Goal: Task Accomplishment & Management: Complete application form

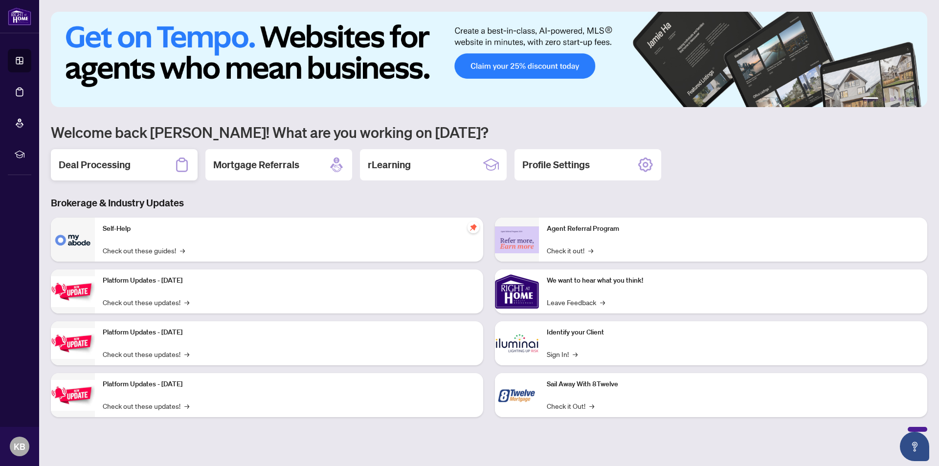
click at [99, 164] on h2 "Deal Processing" at bounding box center [95, 165] width 72 height 14
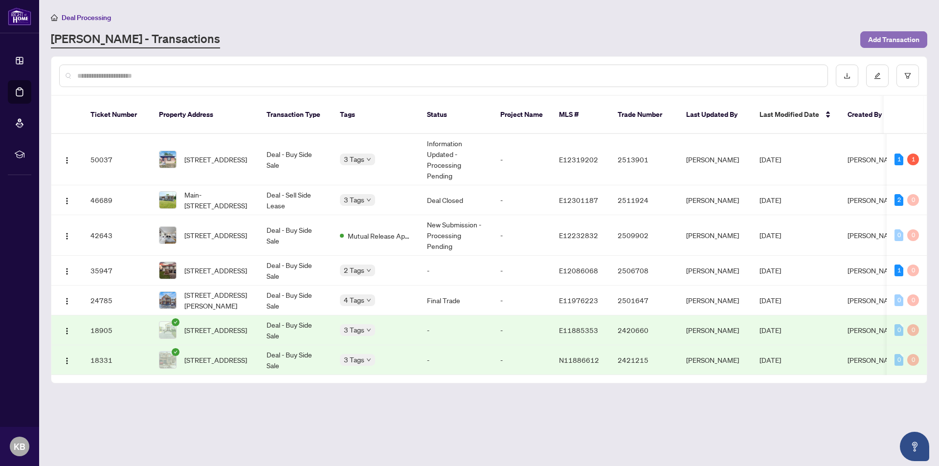
click at [901, 36] on span "Add Transaction" at bounding box center [893, 40] width 51 height 16
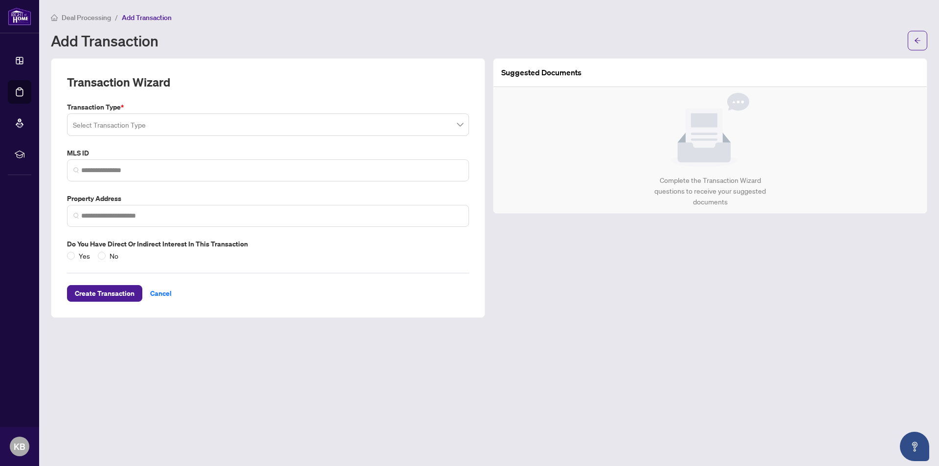
click at [122, 126] on input "search" at bounding box center [264, 126] width 382 height 22
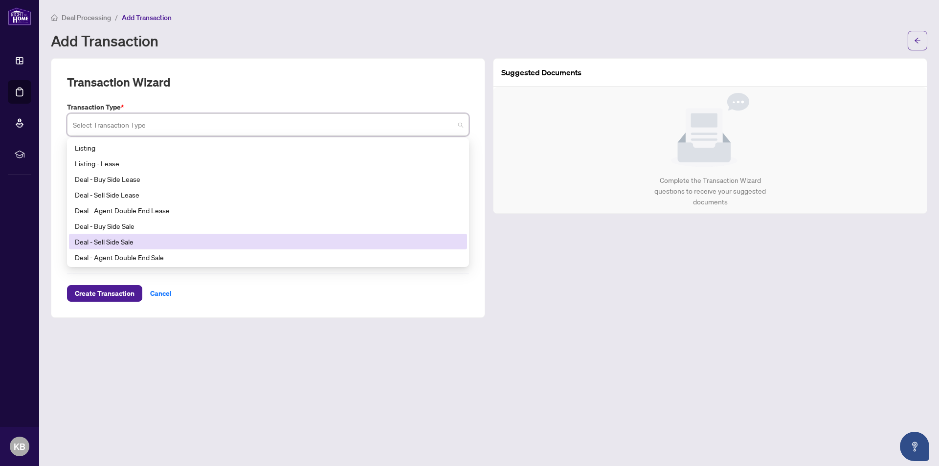
click at [108, 241] on div "Deal - Sell Side Sale" at bounding box center [268, 241] width 386 height 11
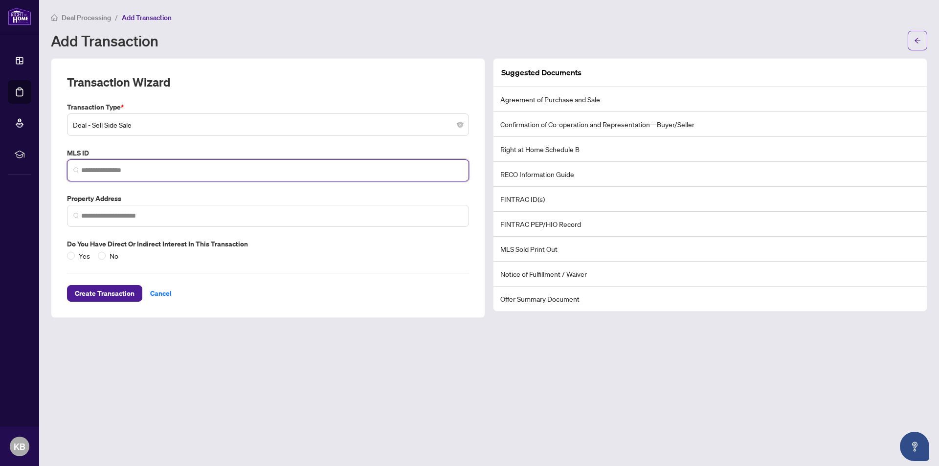
click at [91, 168] on input "search" at bounding box center [272, 170] width 382 height 10
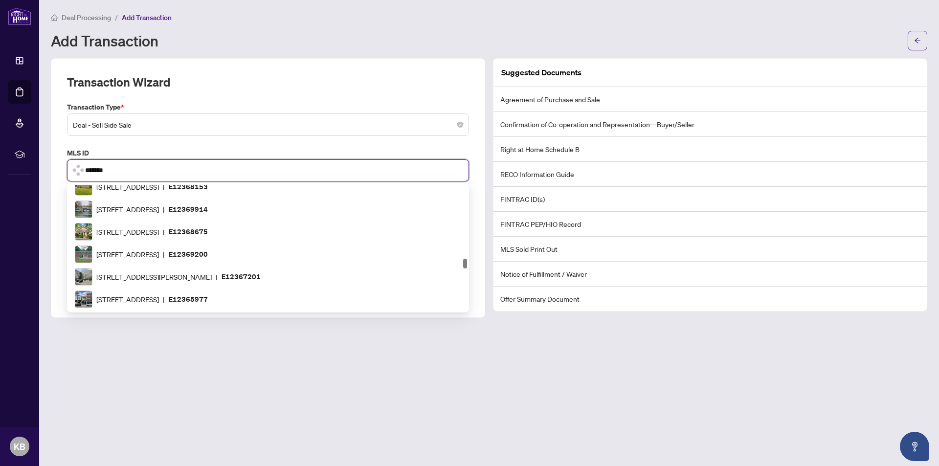
scroll to position [47, 0]
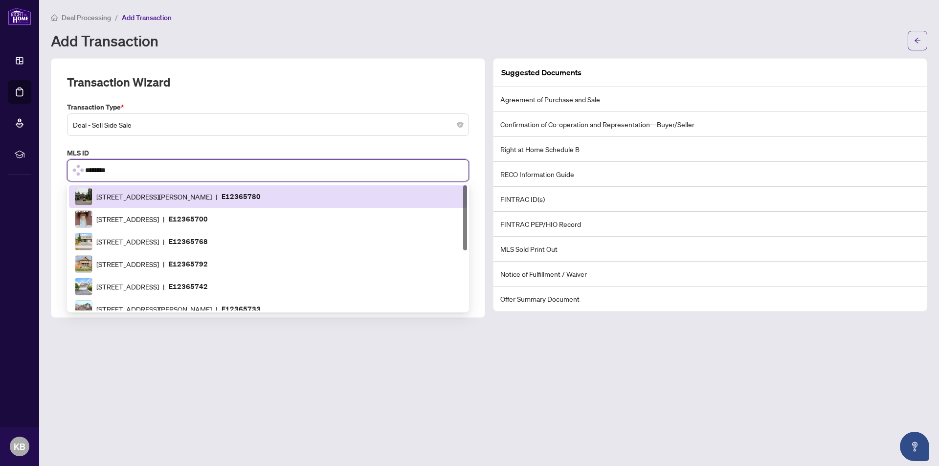
type input "*********"
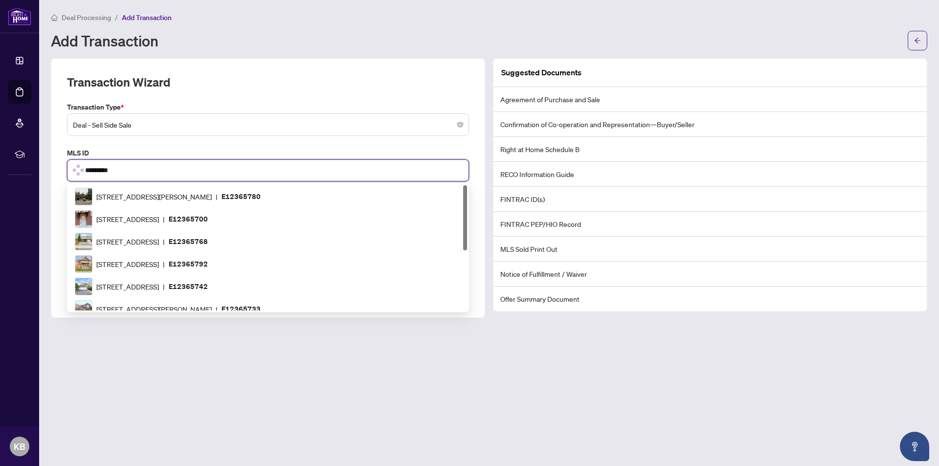
scroll to position [0, 0]
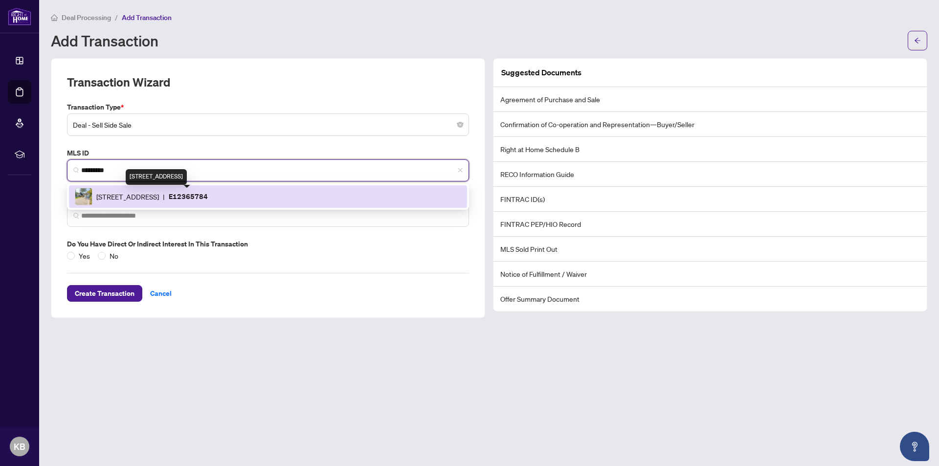
click at [159, 195] on span "[STREET_ADDRESS]" at bounding box center [127, 196] width 63 height 11
type input "**********"
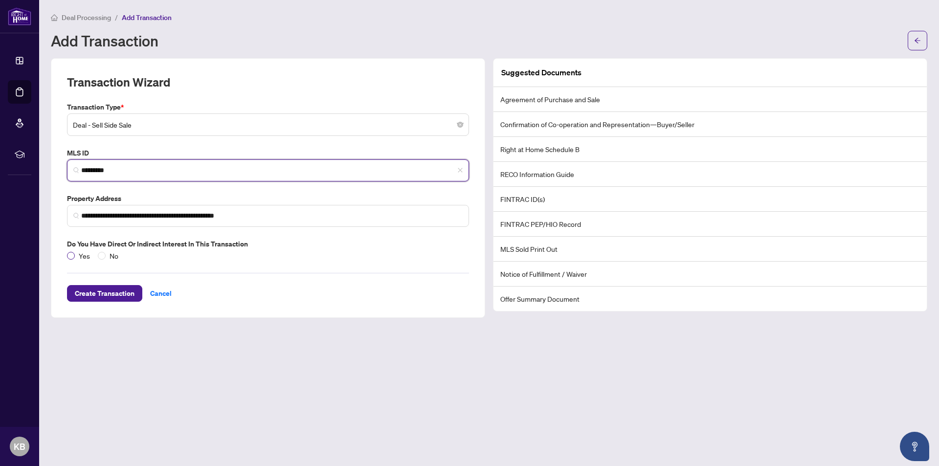
type input "*********"
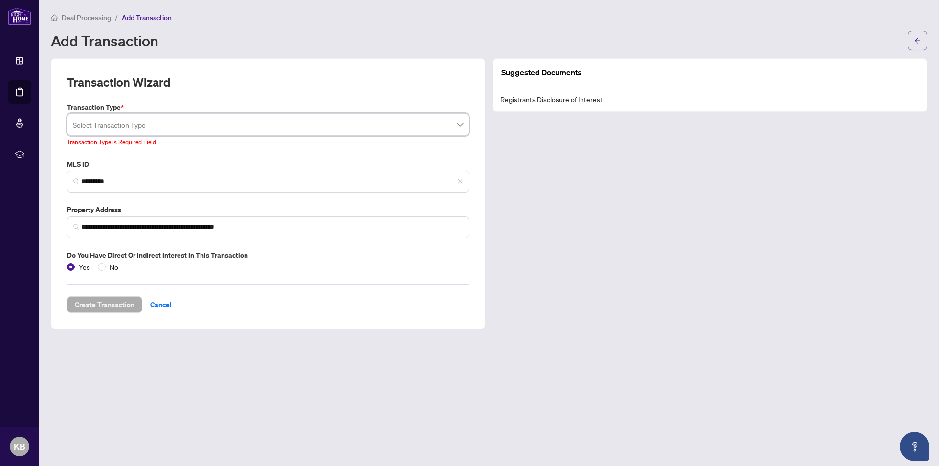
click at [272, 345] on main "**********" at bounding box center [489, 233] width 900 height 466
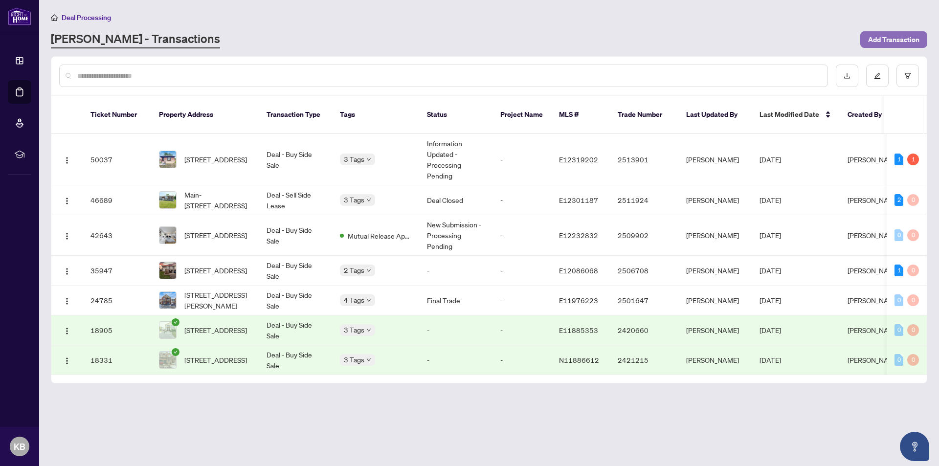
click at [894, 36] on span "Add Transaction" at bounding box center [893, 40] width 51 height 16
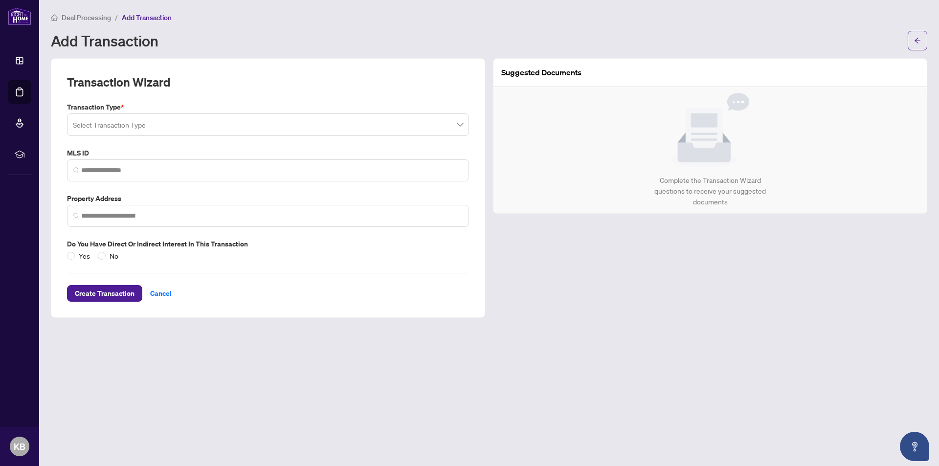
click at [459, 124] on span at bounding box center [268, 124] width 390 height 19
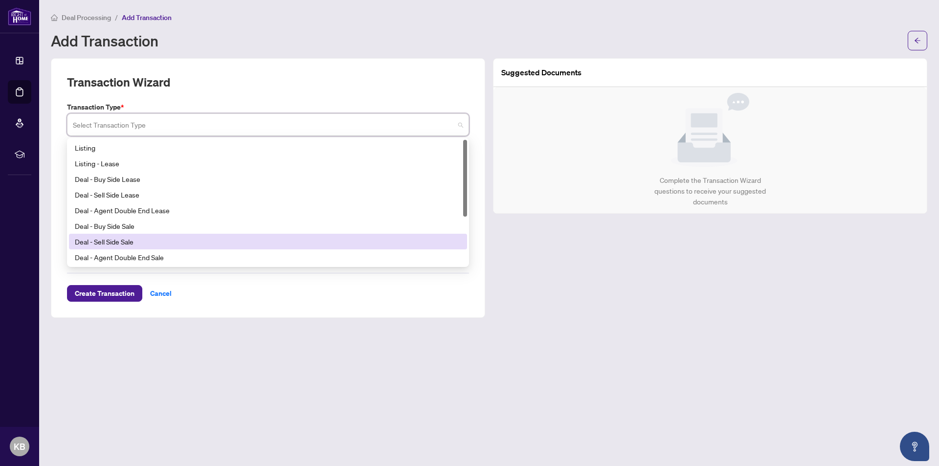
click at [122, 240] on div "Deal - Sell Side Sale" at bounding box center [268, 241] width 386 height 11
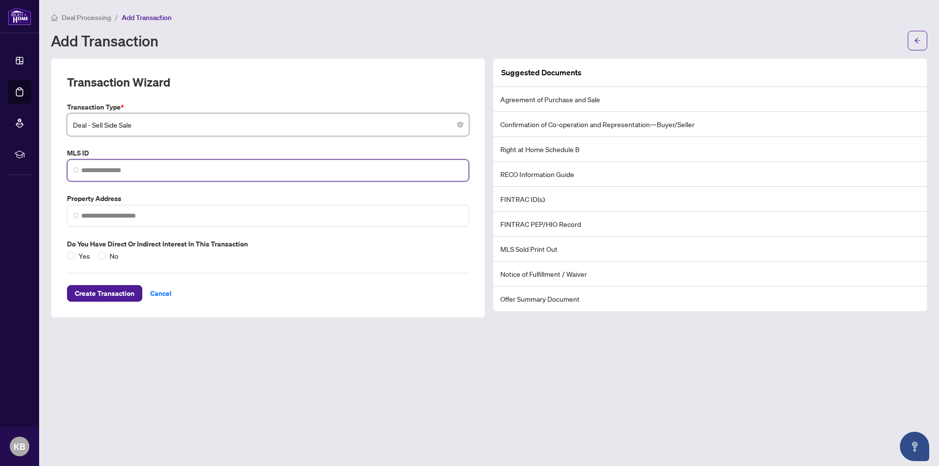
click at [149, 168] on input "search" at bounding box center [272, 170] width 382 height 10
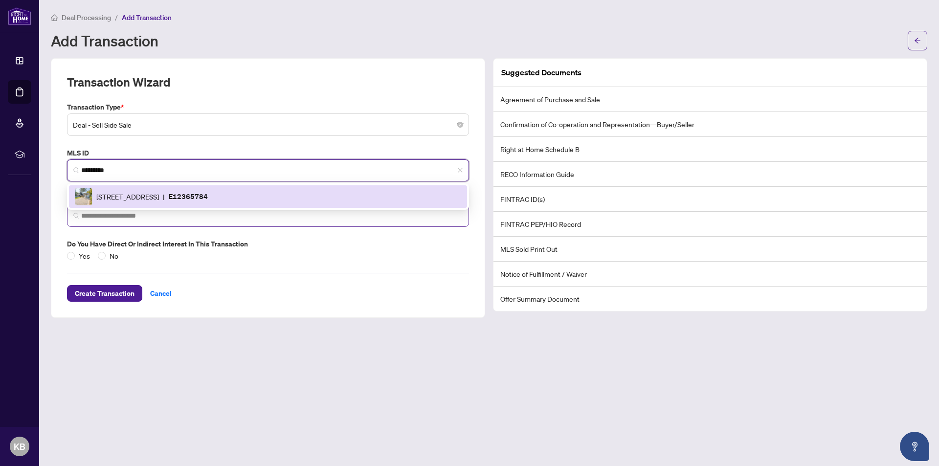
click at [76, 216] on img at bounding box center [76, 216] width 6 height 6
type input "*********"
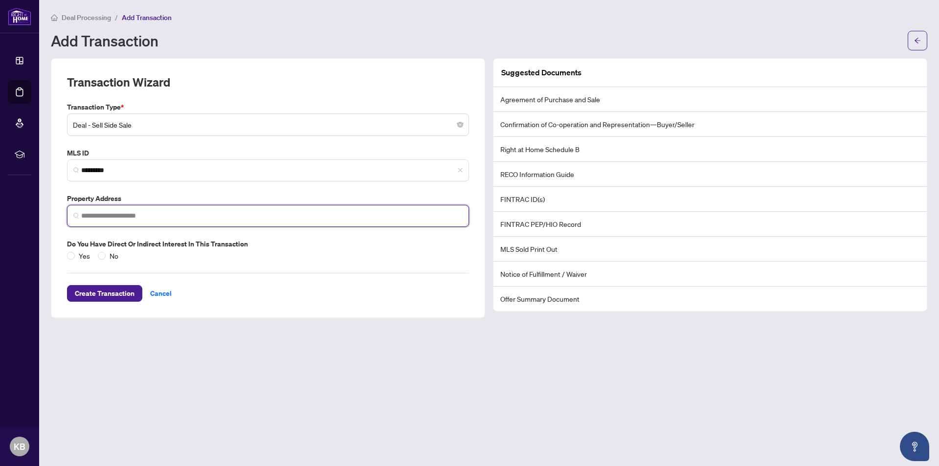
click at [76, 215] on img at bounding box center [76, 216] width 6 height 6
click at [78, 168] on img at bounding box center [76, 170] width 6 height 6
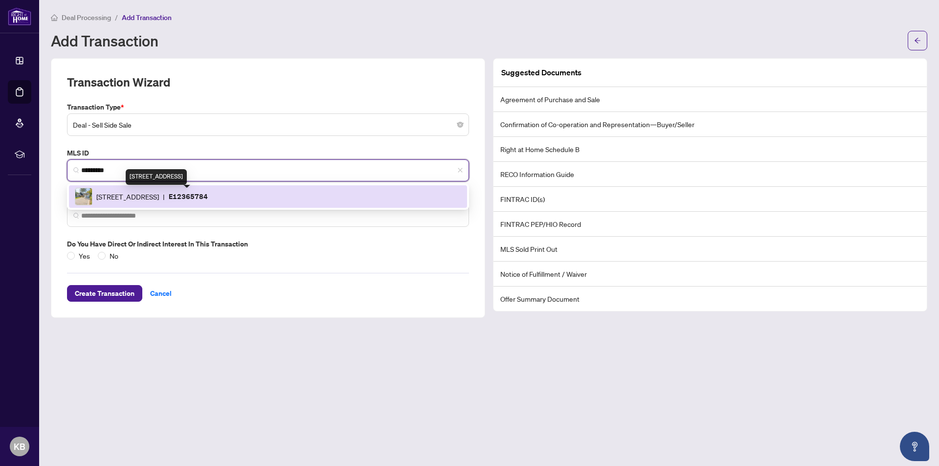
click at [159, 193] on span "[STREET_ADDRESS]" at bounding box center [127, 196] width 63 height 11
type input "**********"
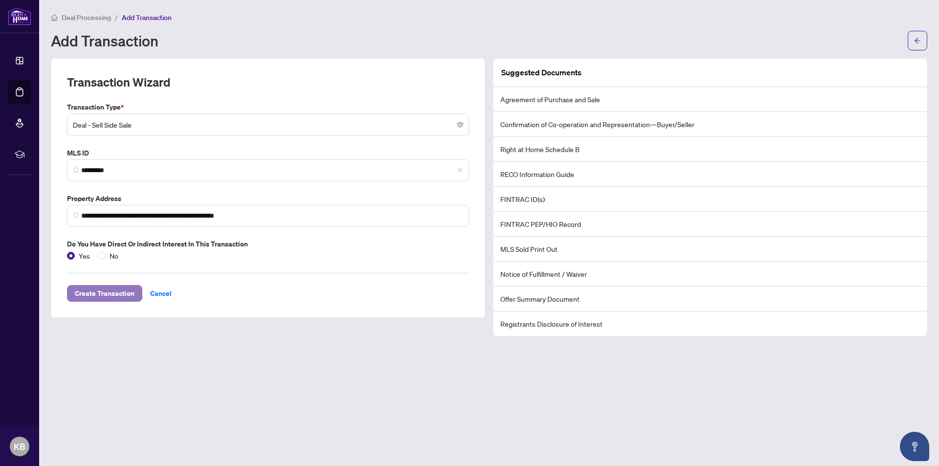
click at [96, 293] on span "Create Transaction" at bounding box center [105, 294] width 60 height 16
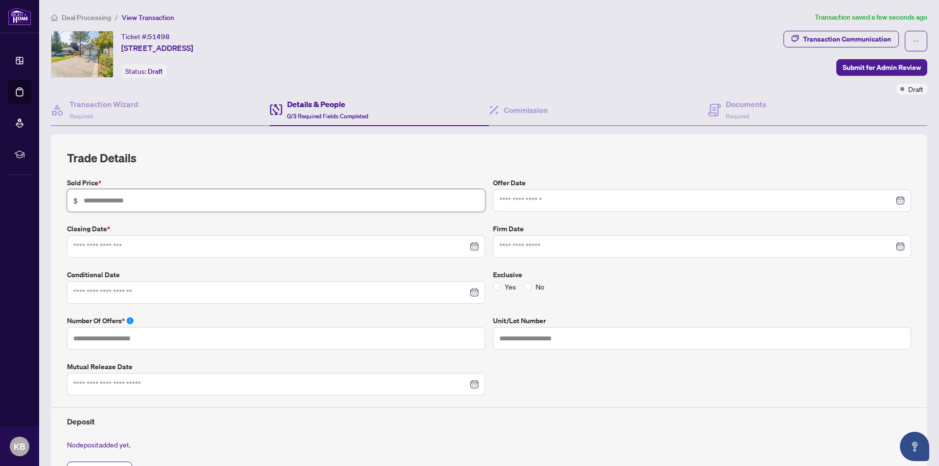
click at [131, 203] on input "text" at bounding box center [281, 200] width 395 height 11
click at [86, 199] on input "text" at bounding box center [281, 200] width 395 height 11
type input "*********"
click at [79, 248] on input at bounding box center [270, 246] width 395 height 11
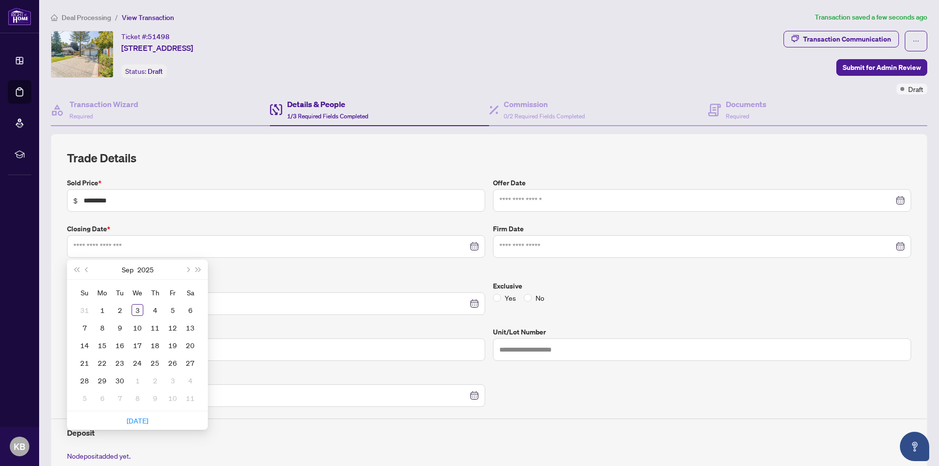
click at [388, 149] on div "Trade Details Sold Price * $ ********* Offer Date Closing Date * [DATE] Su Mo T…" at bounding box center [489, 326] width 877 height 384
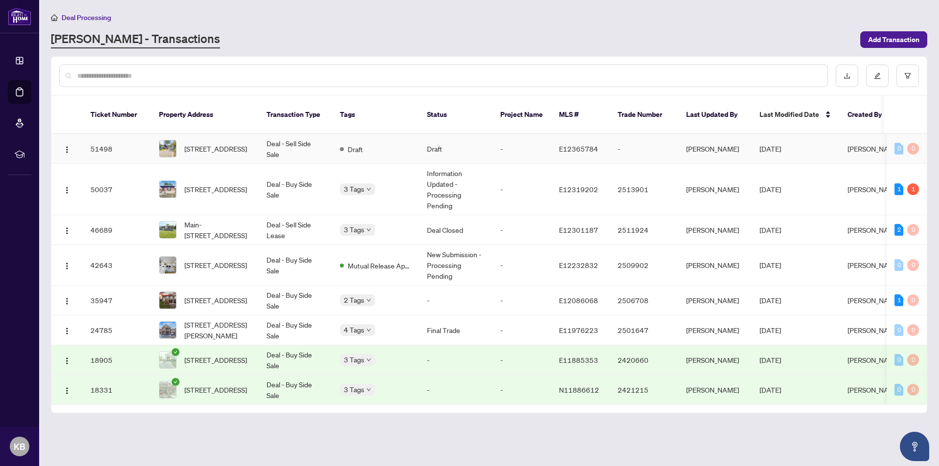
click at [165, 140] on img at bounding box center [167, 148] width 17 height 17
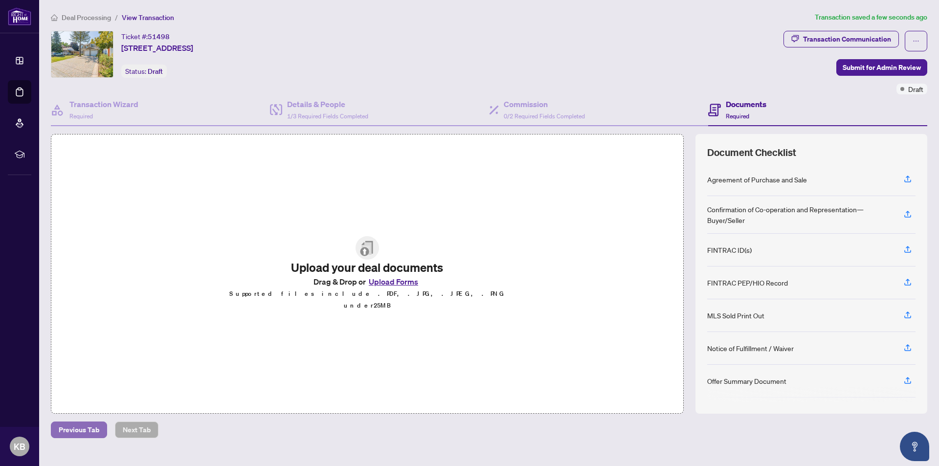
click at [71, 425] on span "Previous Tab" at bounding box center [79, 430] width 41 height 16
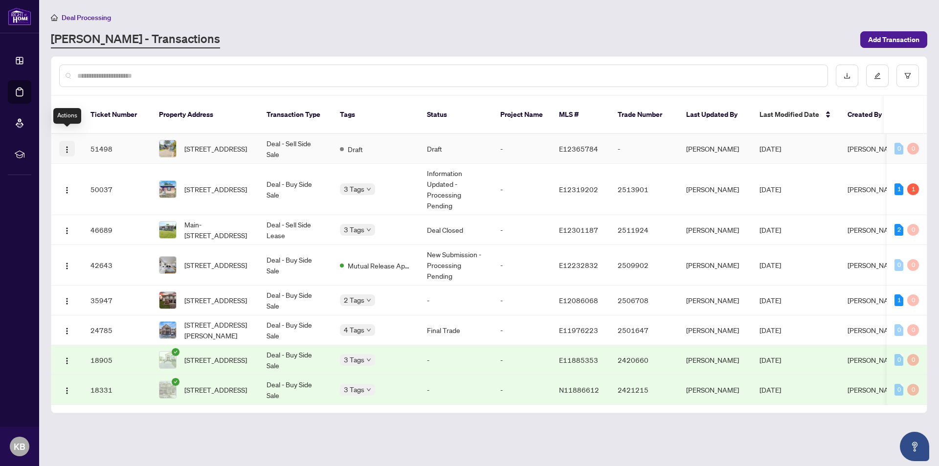
click at [66, 146] on img "button" at bounding box center [67, 150] width 8 height 8
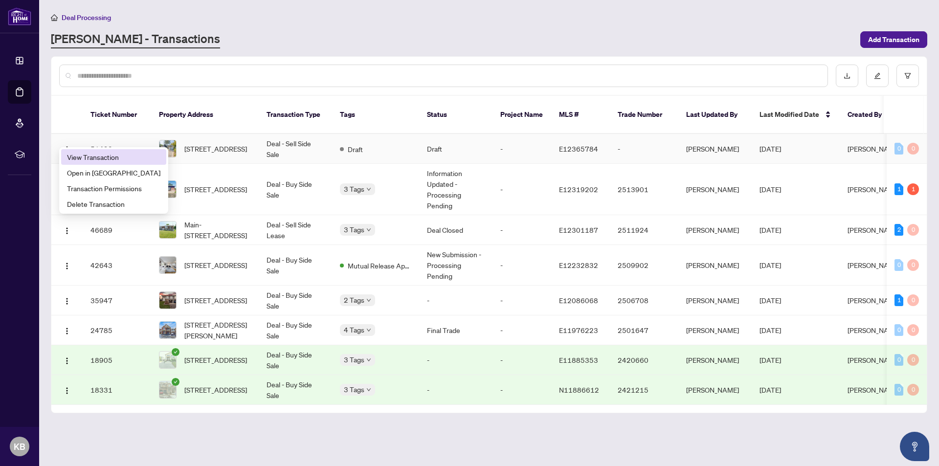
click at [103, 155] on span "View Transaction" at bounding box center [113, 157] width 93 height 11
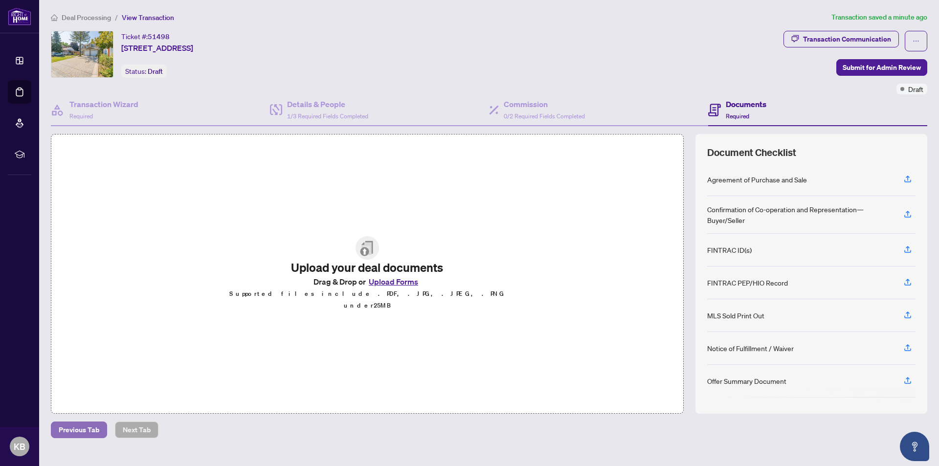
click at [73, 425] on span "Previous Tab" at bounding box center [79, 430] width 41 height 16
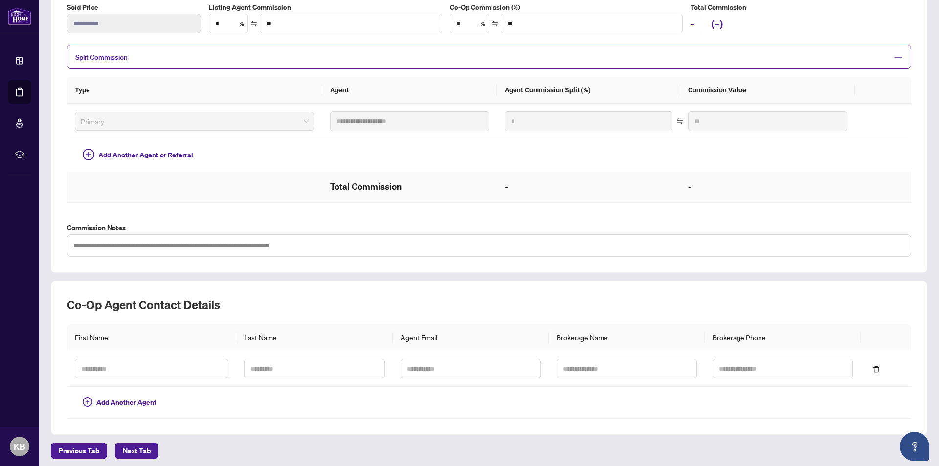
scroll to position [180, 0]
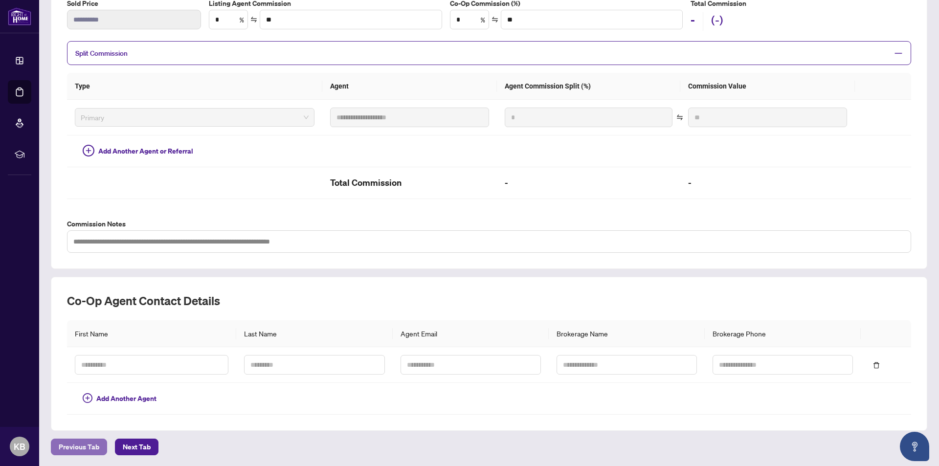
click at [65, 444] on span "Previous Tab" at bounding box center [79, 447] width 41 height 16
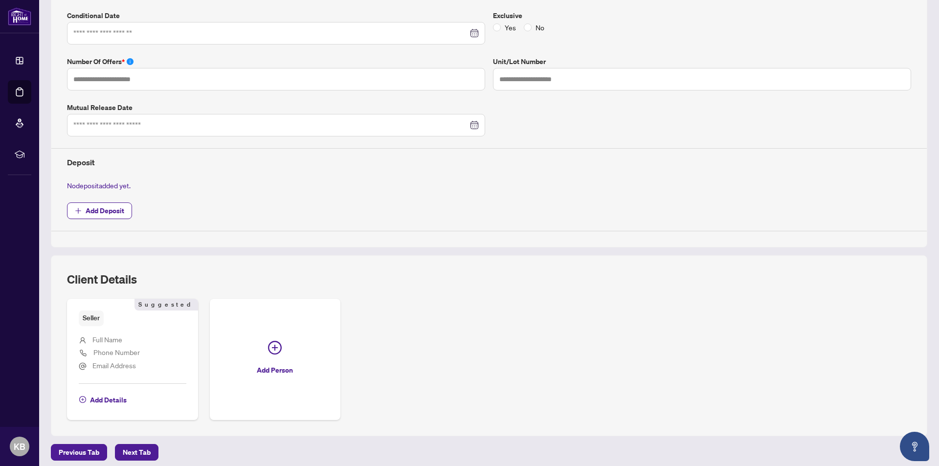
scroll to position [265, 0]
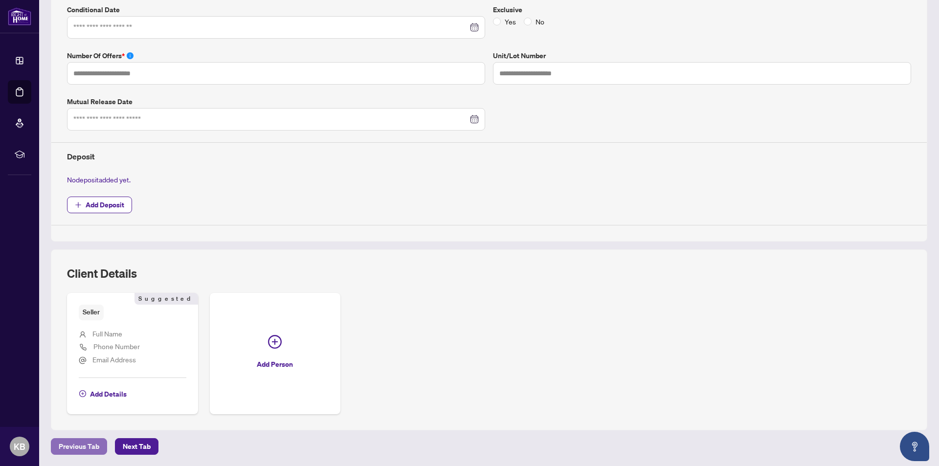
click at [79, 443] on span "Previous Tab" at bounding box center [79, 447] width 41 height 16
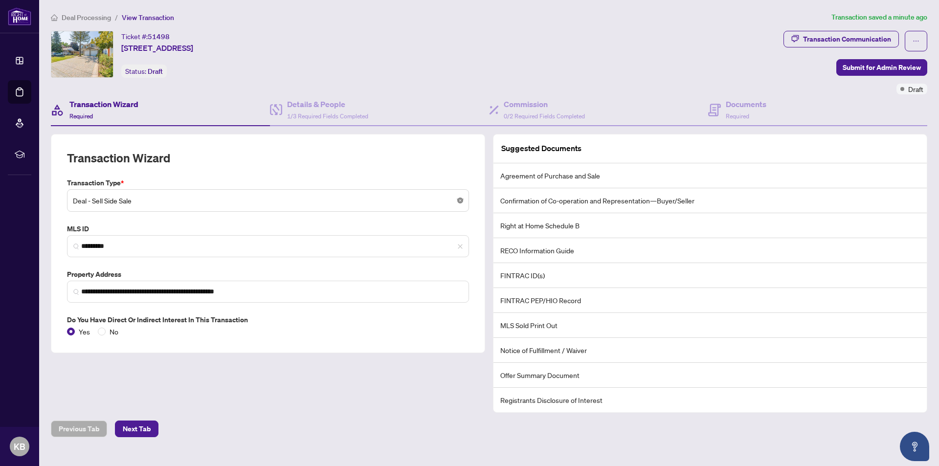
click at [462, 198] on body "**********" at bounding box center [469, 233] width 939 height 466
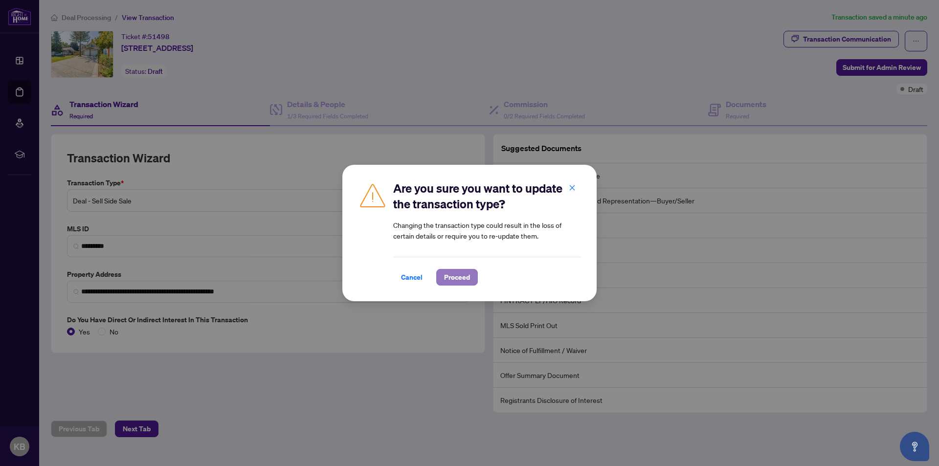
click at [459, 275] on span "Proceed" at bounding box center [457, 278] width 26 height 16
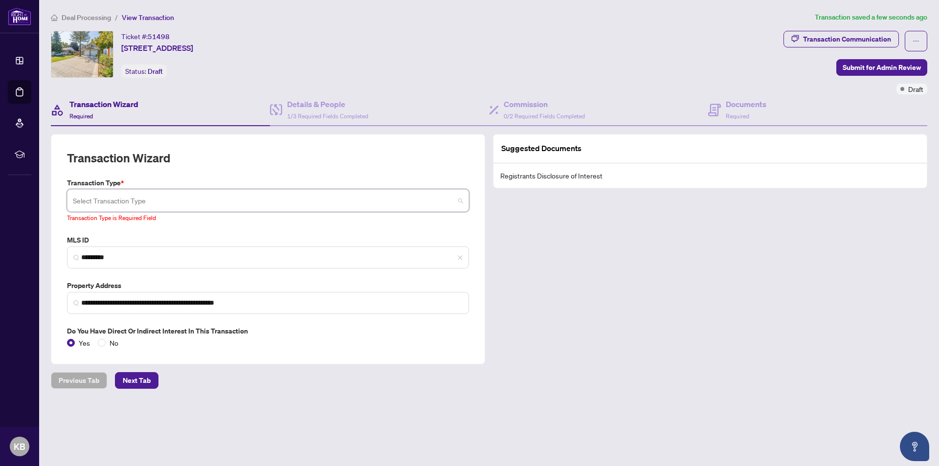
click at [460, 202] on span at bounding box center [268, 200] width 390 height 19
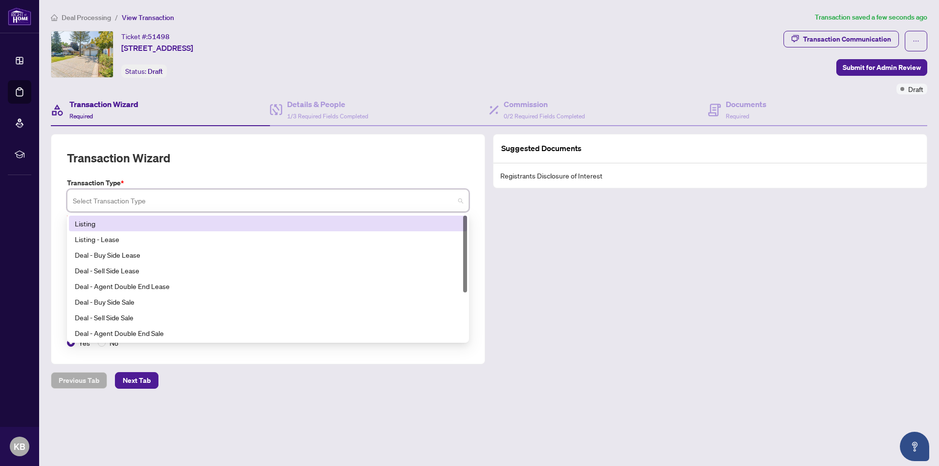
click at [90, 223] on div "Listing" at bounding box center [268, 223] width 386 height 11
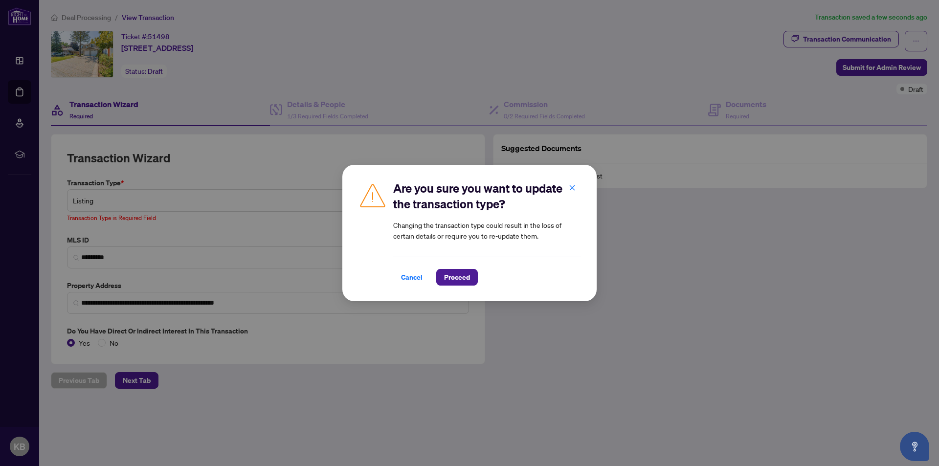
click at [136, 231] on div "Are you sure you want to update the transaction type? Changing the transaction …" at bounding box center [469, 233] width 939 height 466
click at [415, 277] on span "Cancel" at bounding box center [412, 278] width 22 height 16
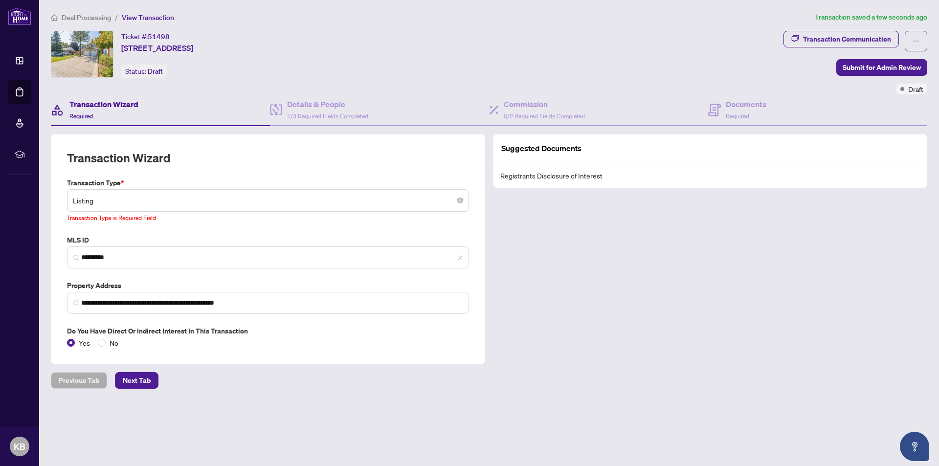
click at [142, 235] on label "MLS ID" at bounding box center [268, 240] width 402 height 11
click at [130, 202] on span "Listing" at bounding box center [268, 200] width 390 height 19
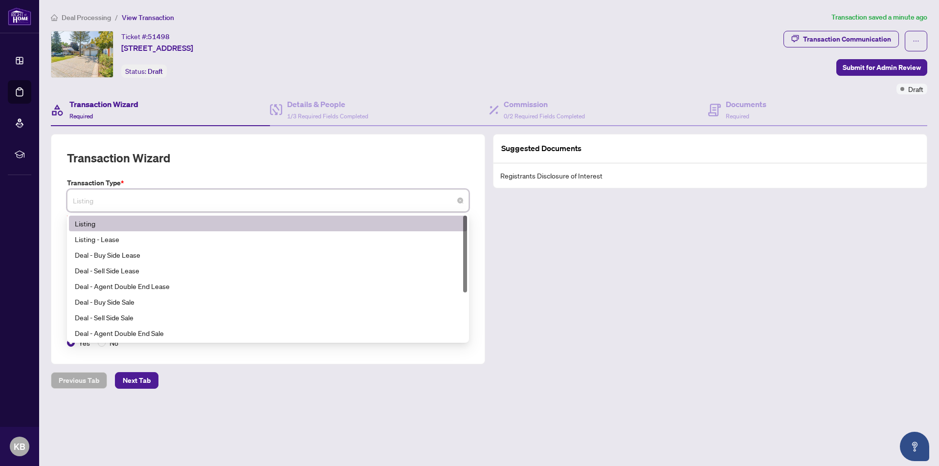
click at [85, 224] on div "Listing" at bounding box center [268, 223] width 386 height 11
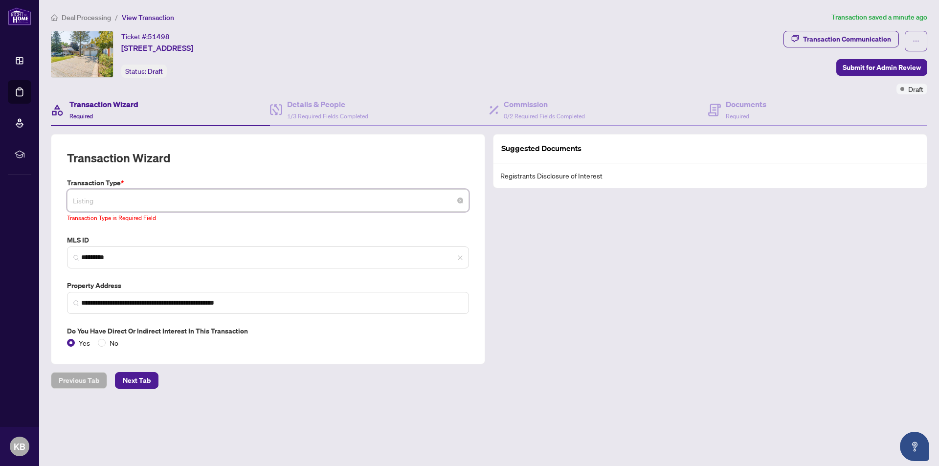
click at [97, 201] on span "Listing" at bounding box center [268, 200] width 390 height 19
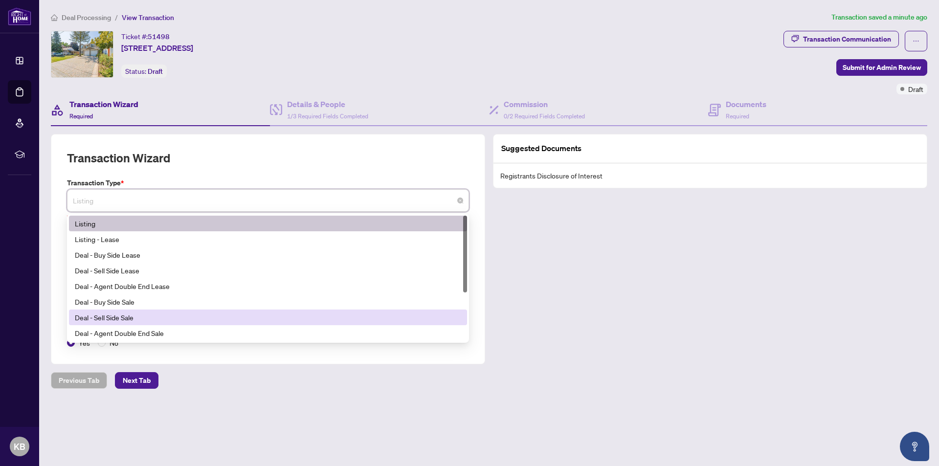
click at [125, 317] on div "Deal - Sell Side Sale" at bounding box center [268, 317] width 386 height 11
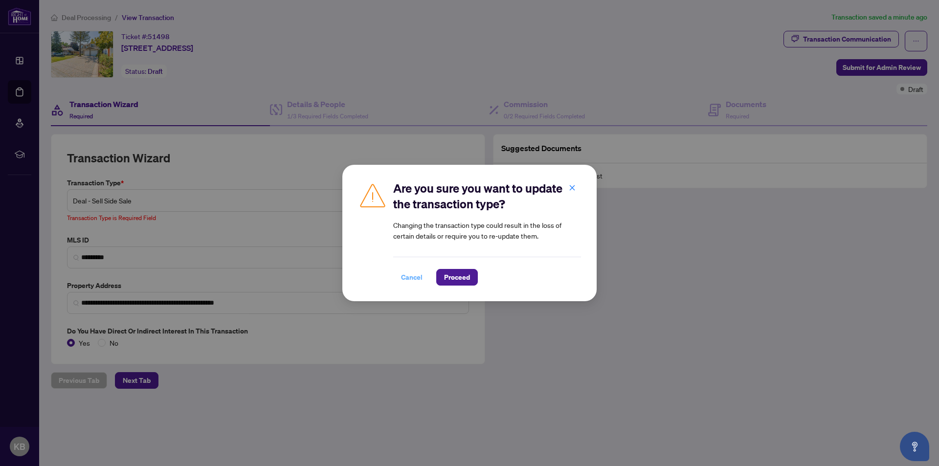
click at [409, 277] on span "Cancel" at bounding box center [412, 278] width 22 height 16
click at [201, 190] on div "Are you sure you want to update the transaction type? Changing the transaction …" at bounding box center [469, 233] width 939 height 466
click at [180, 200] on div "Are you sure you want to update the transaction type? Changing the transaction …" at bounding box center [469, 233] width 939 height 466
click at [408, 277] on span "Cancel" at bounding box center [412, 278] width 22 height 16
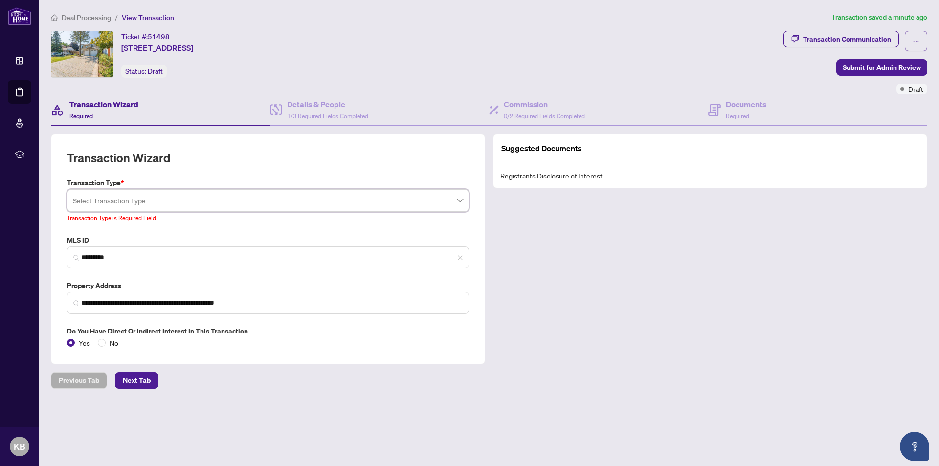
click at [156, 197] on input "search" at bounding box center [264, 202] width 382 height 22
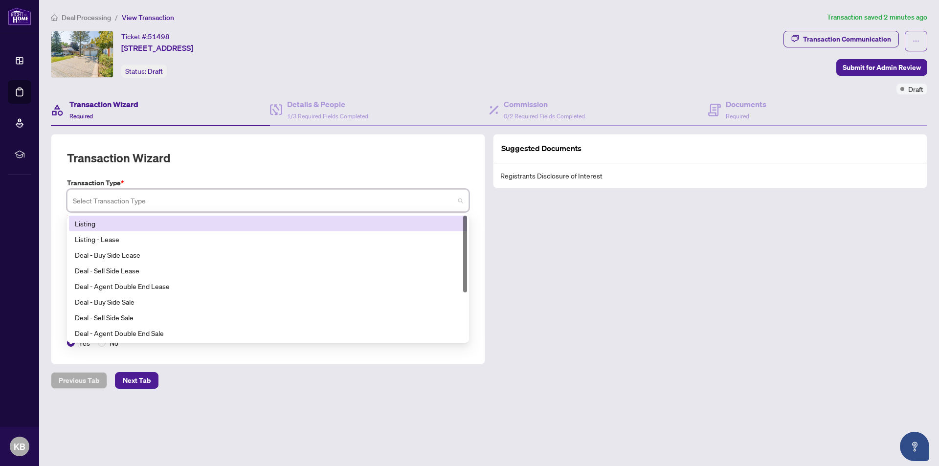
click at [94, 222] on div "Listing" at bounding box center [268, 223] width 386 height 11
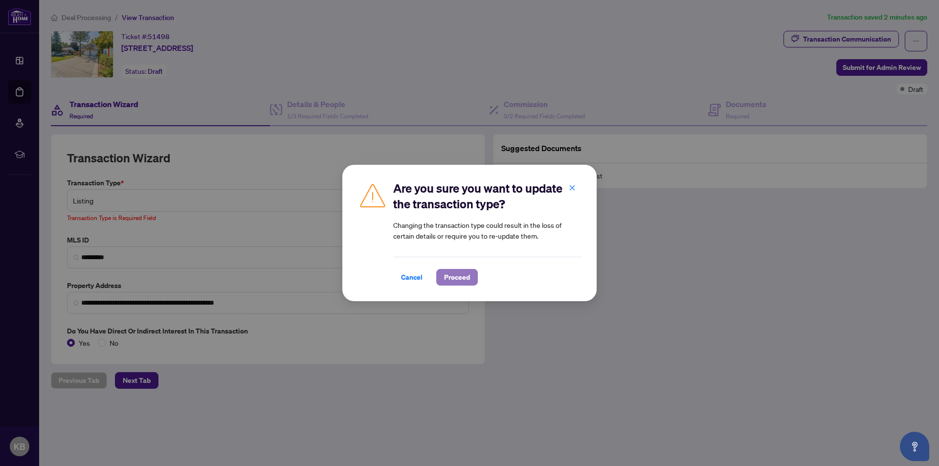
click at [458, 271] on span "Proceed" at bounding box center [457, 278] width 26 height 16
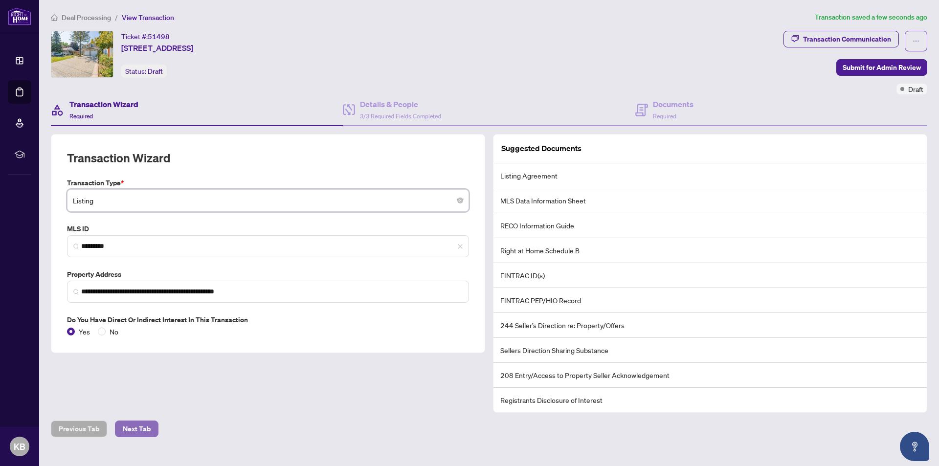
click at [143, 428] on span "Next Tab" at bounding box center [137, 429] width 28 height 16
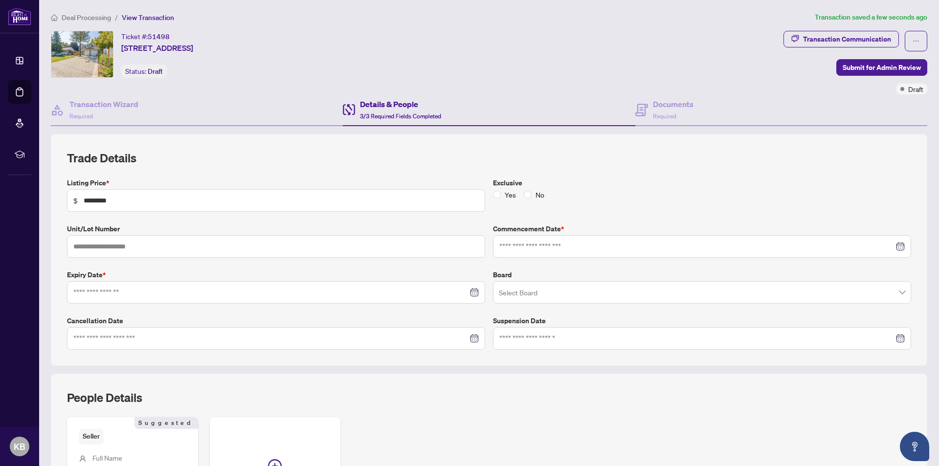
type input "**********"
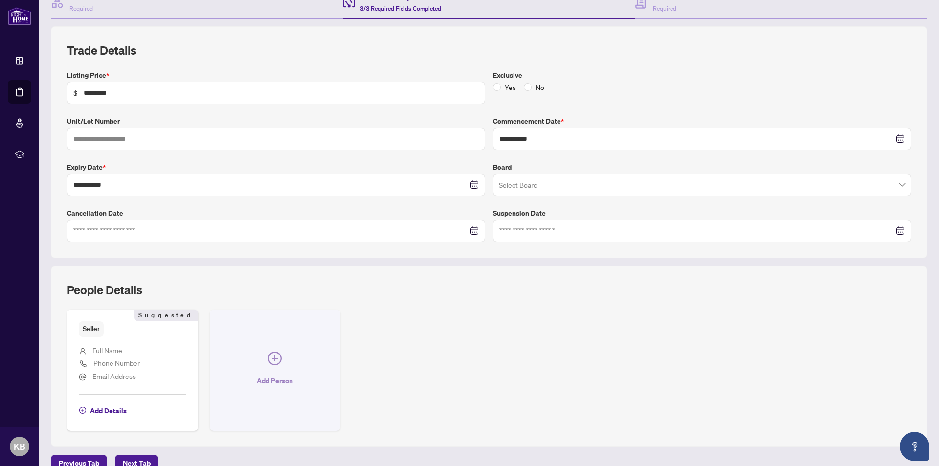
scroll to position [124, 0]
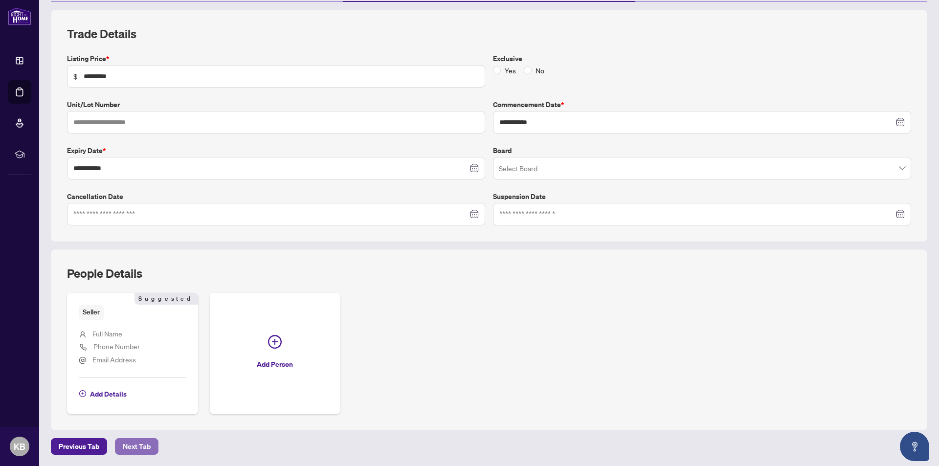
click at [138, 447] on span "Next Tab" at bounding box center [137, 447] width 28 height 16
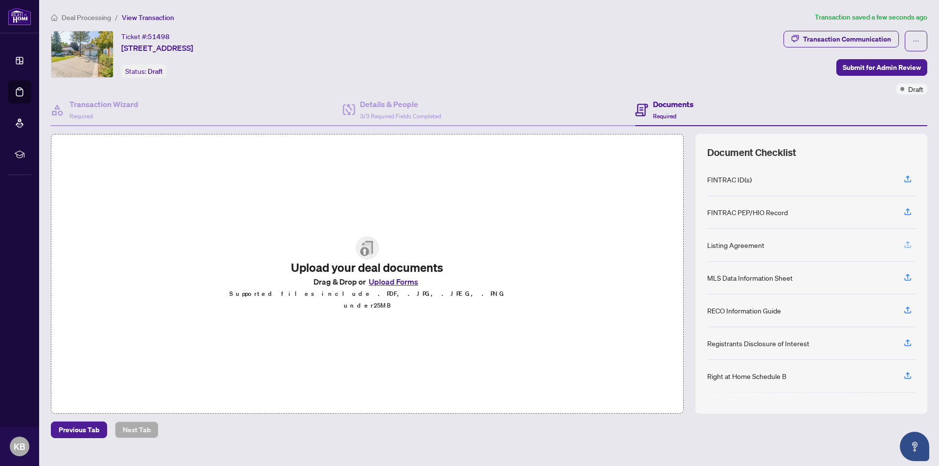
click at [909, 245] on icon "button" at bounding box center [907, 244] width 9 height 9
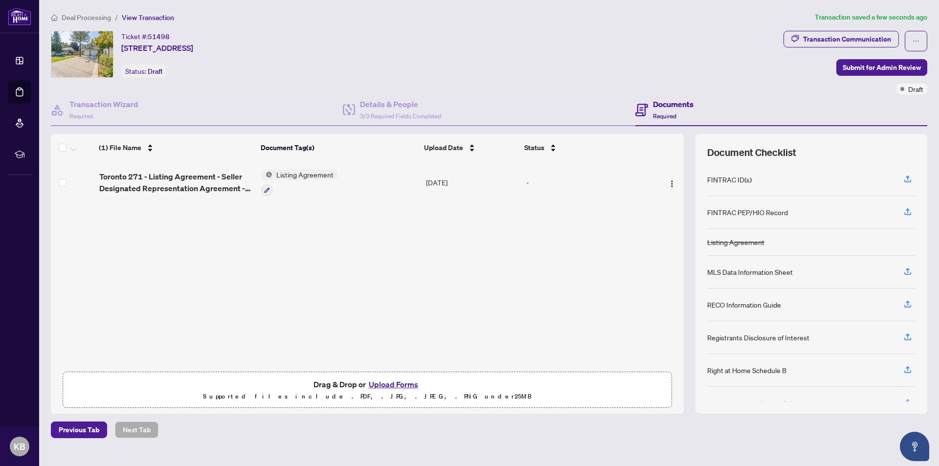
click at [390, 382] on button "Upload Forms" at bounding box center [393, 384] width 55 height 13
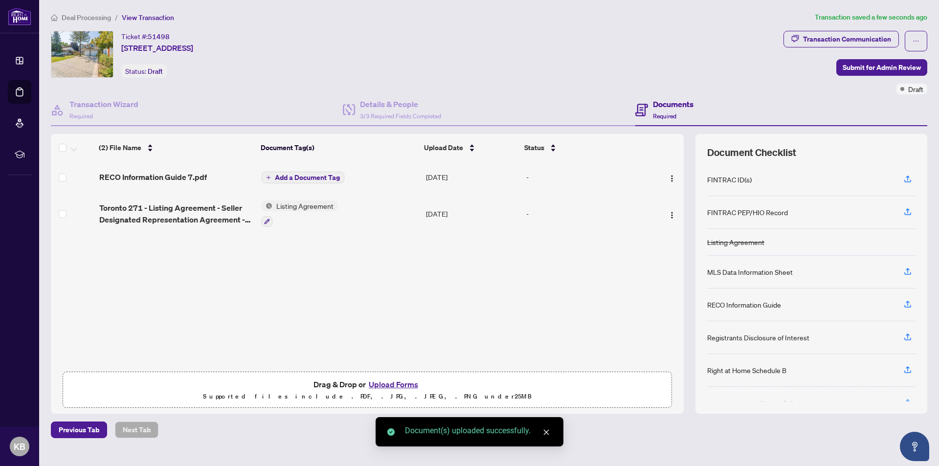
click at [392, 383] on button "Upload Forms" at bounding box center [393, 384] width 55 height 13
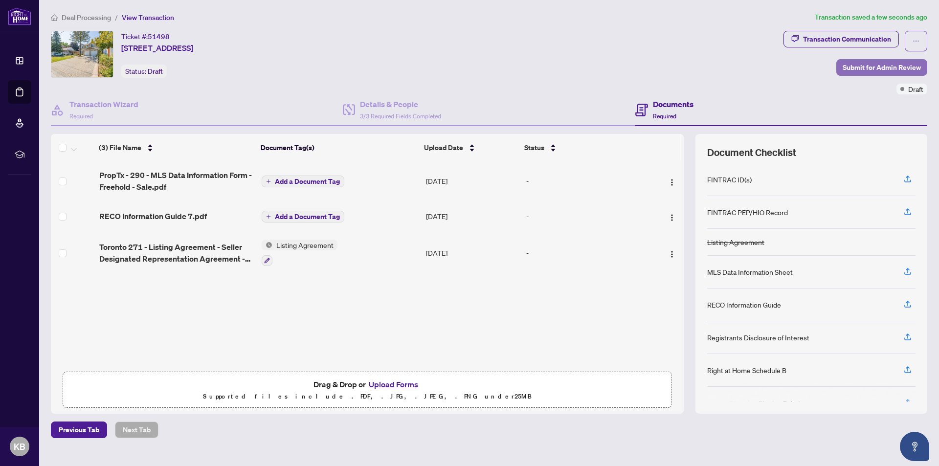
click at [896, 65] on span "Submit for Admin Review" at bounding box center [882, 68] width 78 height 16
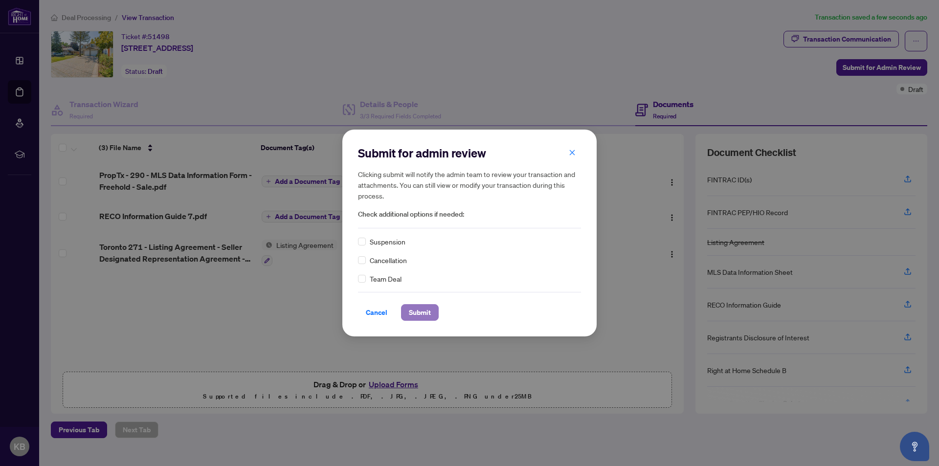
click at [418, 309] on span "Submit" at bounding box center [420, 313] width 22 height 16
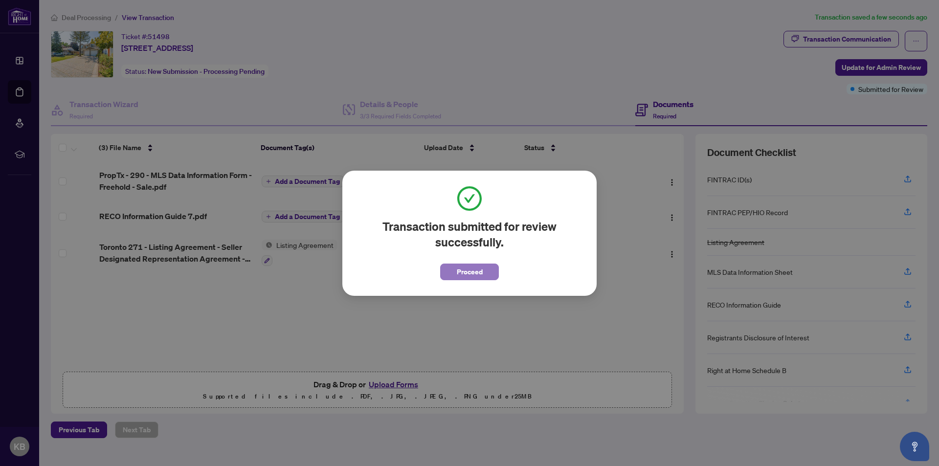
click at [471, 272] on span "Proceed" at bounding box center [470, 272] width 26 height 16
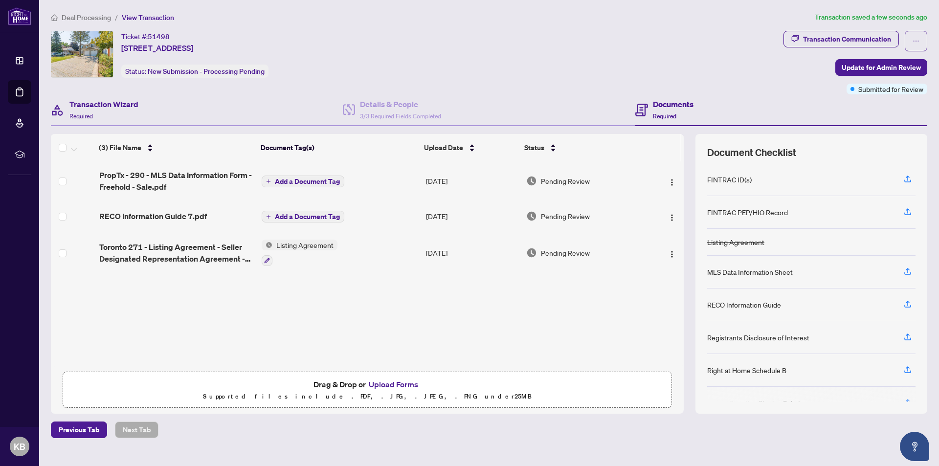
click at [192, 98] on div "Transaction Wizard Required" at bounding box center [197, 110] width 292 height 32
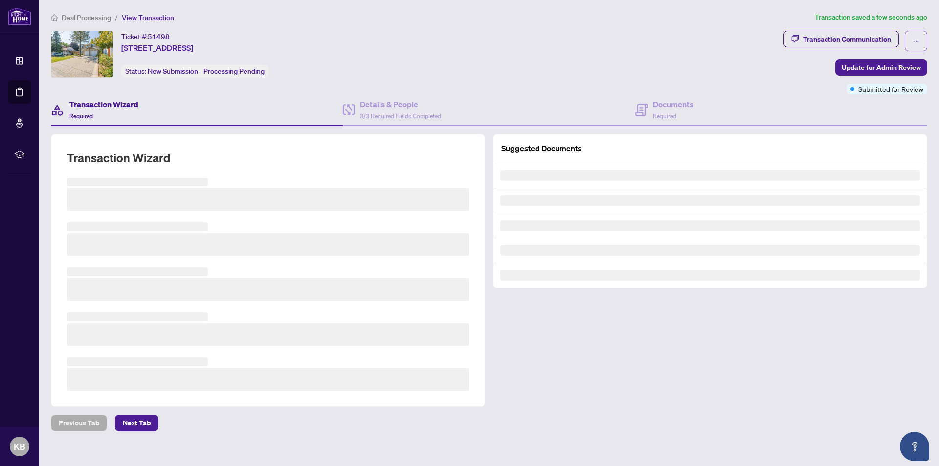
click at [491, 60] on div "Ticket #: 51498 [STREET_ADDRESS] Status: New Submission - Processing Pending" at bounding box center [415, 54] width 729 height 47
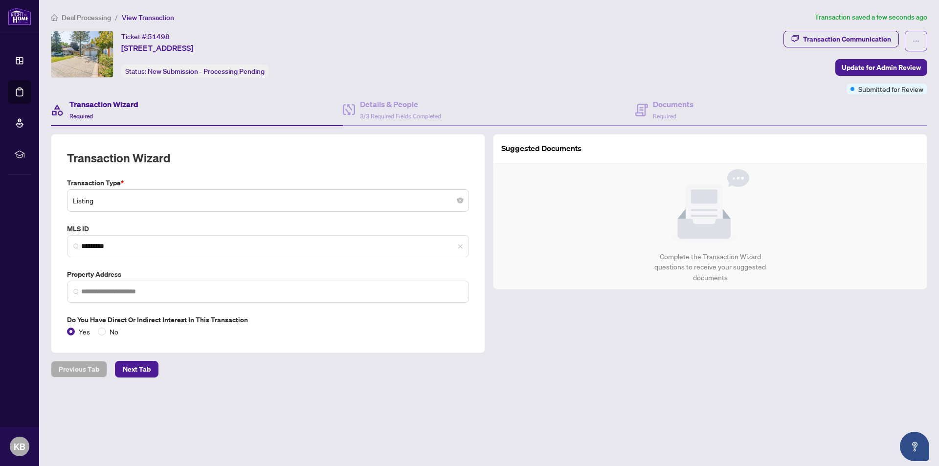
type input "**********"
